Goal: Information Seeking & Learning: Learn about a topic

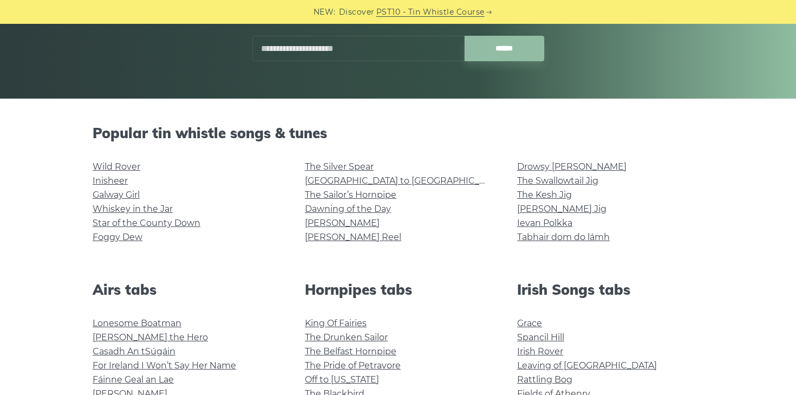
scroll to position [230, 0]
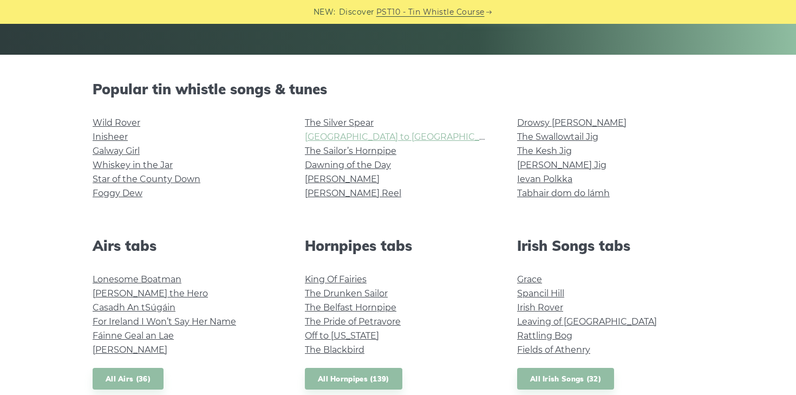
click at [326, 135] on link "[GEOGRAPHIC_DATA] to [GEOGRAPHIC_DATA]" at bounding box center [405, 137] width 200 height 10
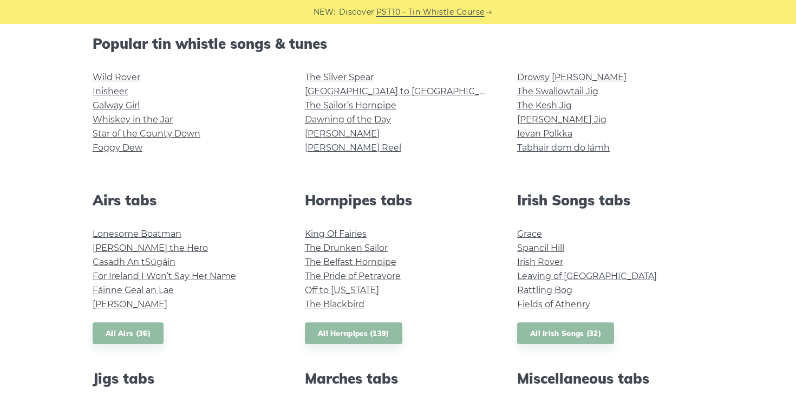
scroll to position [276, 0]
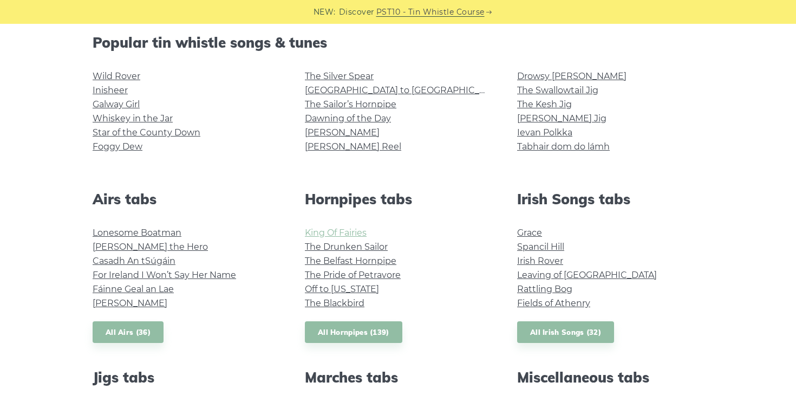
click at [324, 234] on link "King Of Fairies" at bounding box center [336, 232] width 62 height 10
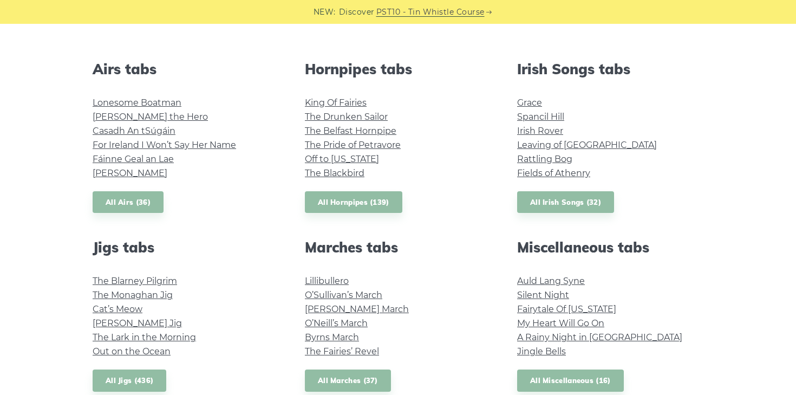
scroll to position [407, 0]
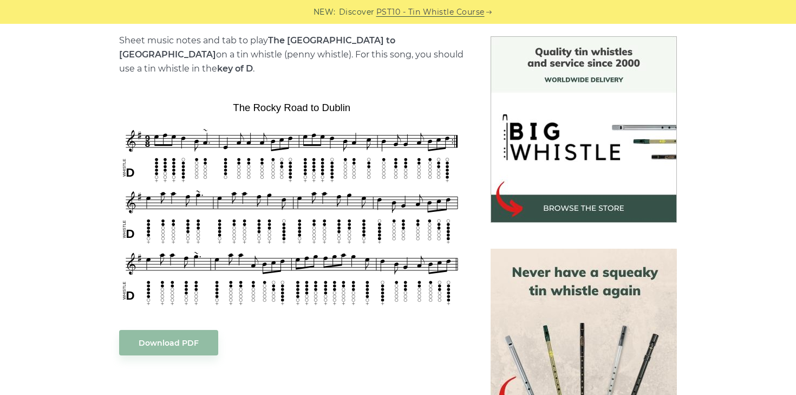
scroll to position [285, 0]
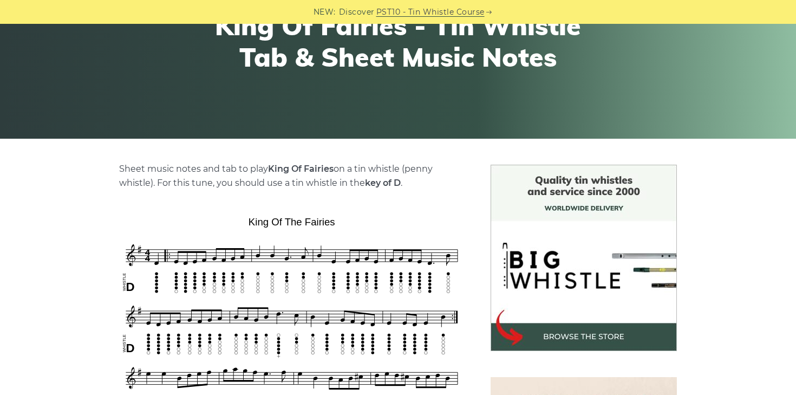
scroll to position [57, 0]
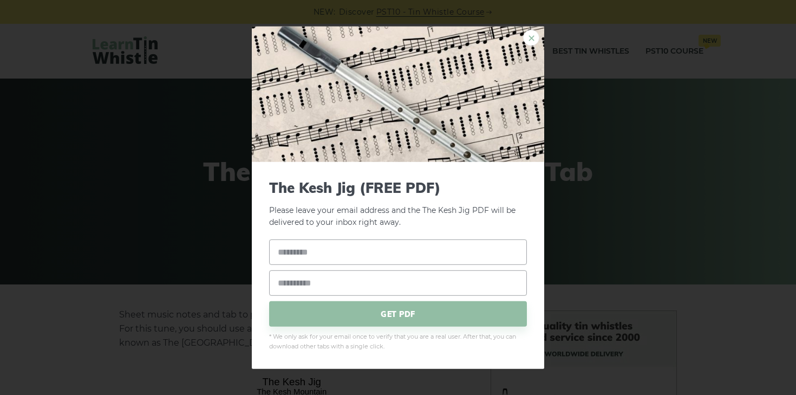
click at [536, 38] on link "×" at bounding box center [531, 37] width 16 height 16
